Goal: Check status: Check status

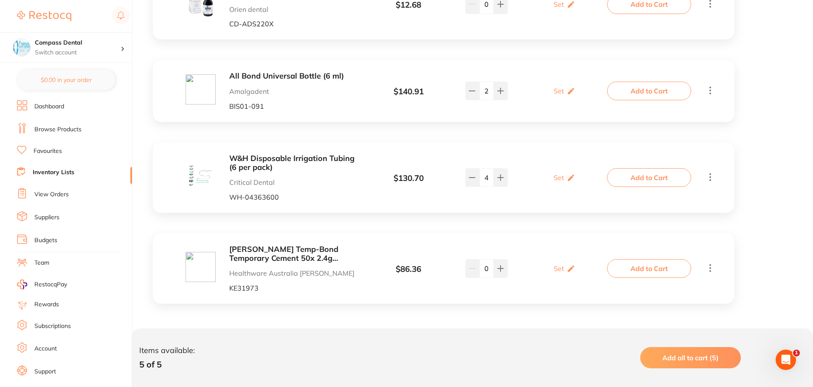
scroll to position [14, 0]
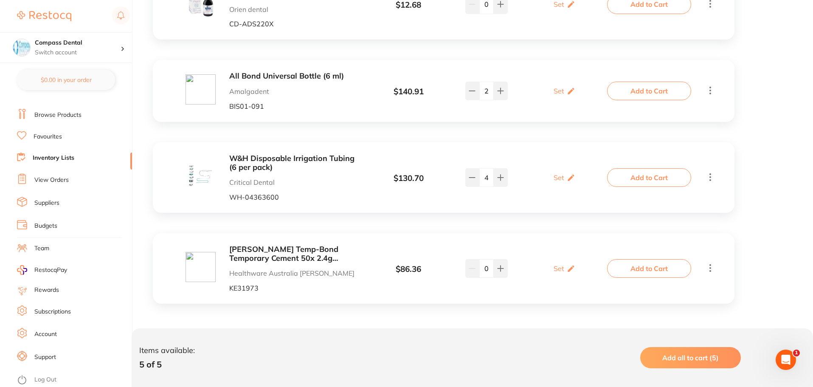
click at [53, 157] on link "Inventory Lists" at bounding box center [54, 158] width 42 height 8
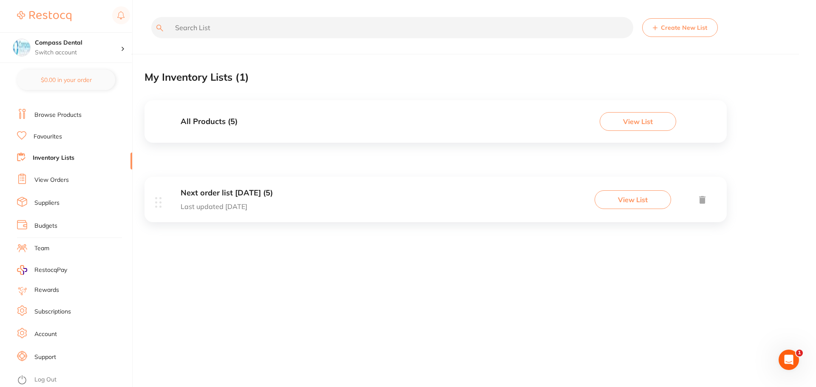
click at [46, 181] on link "View Orders" at bounding box center [51, 180] width 34 height 8
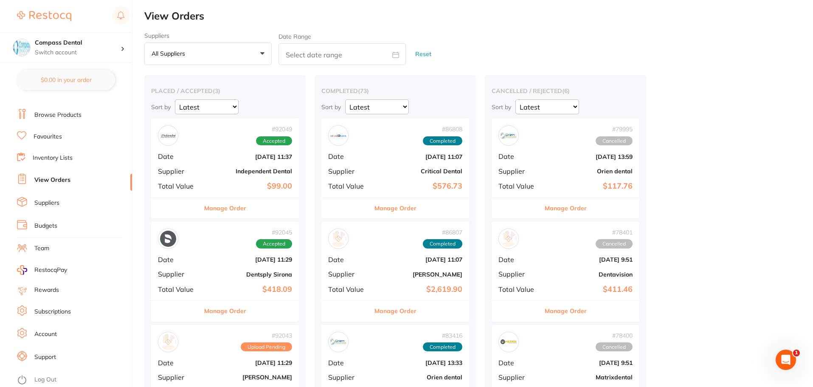
click at [235, 168] on b "Independent Dental" at bounding box center [249, 171] width 85 height 7
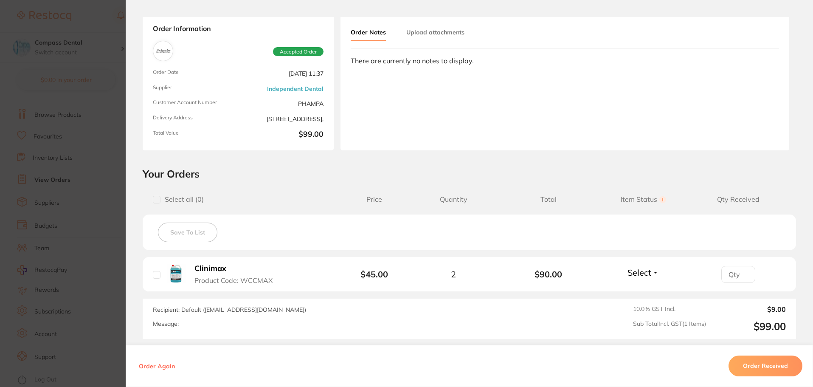
scroll to position [120, 0]
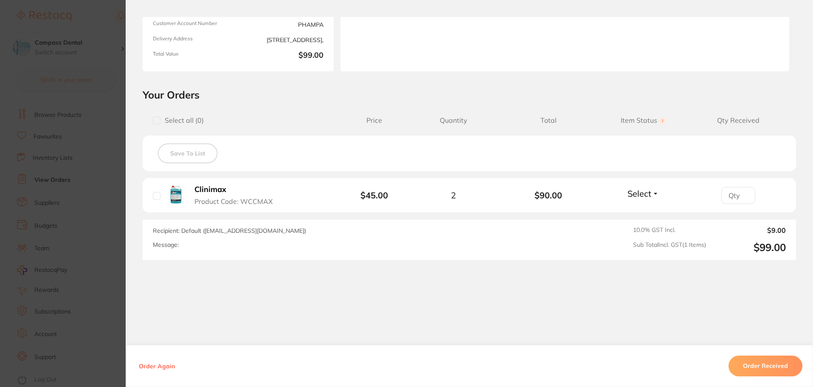
click at [650, 191] on button "Select" at bounding box center [643, 193] width 37 height 11
click at [637, 214] on span "Received" at bounding box center [644, 212] width 22 height 6
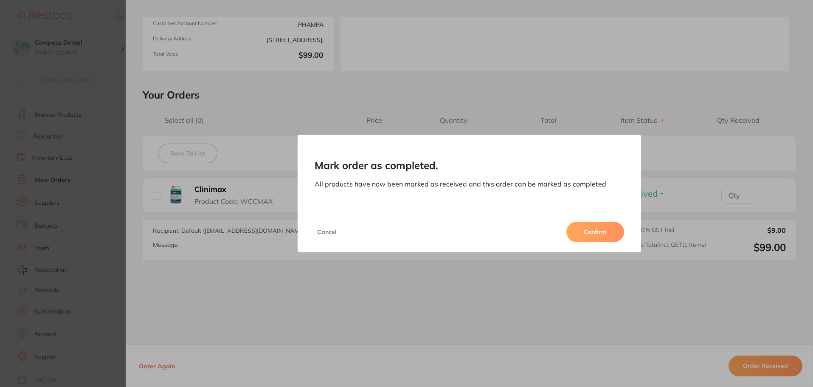
click at [605, 242] on button "Confirm" at bounding box center [596, 232] width 58 height 20
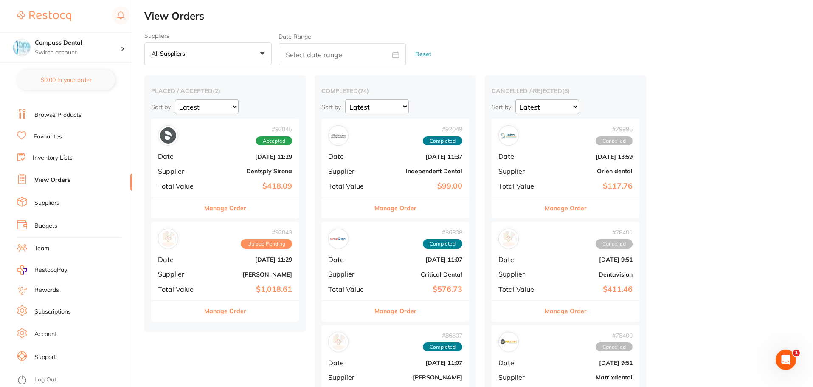
click at [218, 172] on b "Dentsply Sirona" at bounding box center [249, 171] width 85 height 7
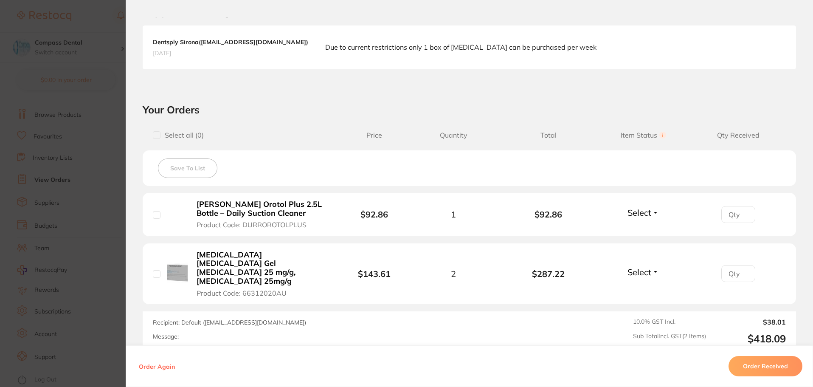
scroll to position [212, 0]
click at [649, 214] on span "Select" at bounding box center [640, 211] width 24 height 11
click at [633, 231] on span "Received" at bounding box center [644, 230] width 22 height 6
click at [641, 266] on span "Select" at bounding box center [640, 271] width 24 height 11
click at [640, 286] on span "Received" at bounding box center [644, 289] width 22 height 6
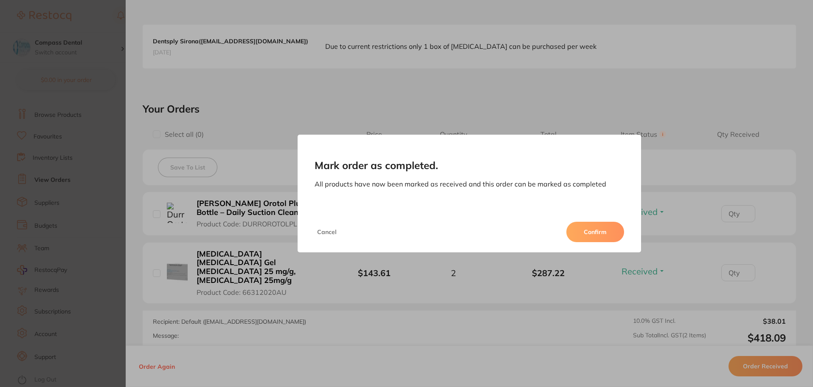
drag, startPoint x: 581, startPoint y: 234, endPoint x: 587, endPoint y: 235, distance: 6.1
click at [583, 234] on button "Confirm" at bounding box center [596, 232] width 58 height 20
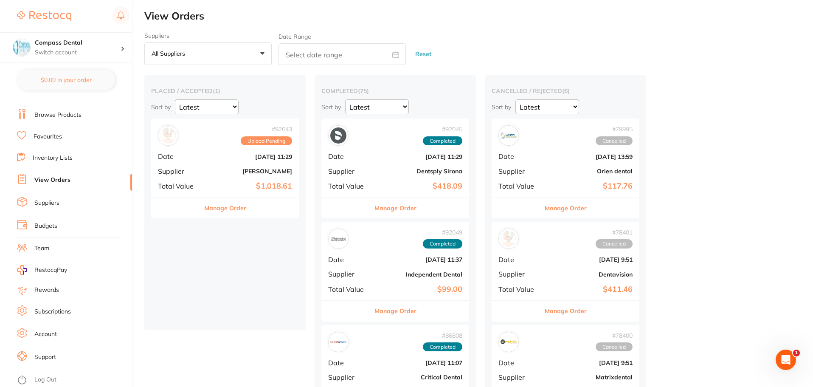
click at [216, 174] on b "[PERSON_NAME]" at bounding box center [249, 171] width 85 height 7
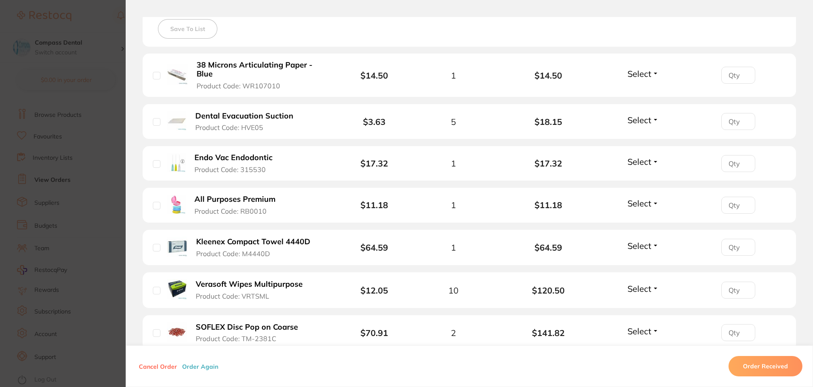
scroll to position [255, 0]
